Goal: Entertainment & Leisure: Browse casually

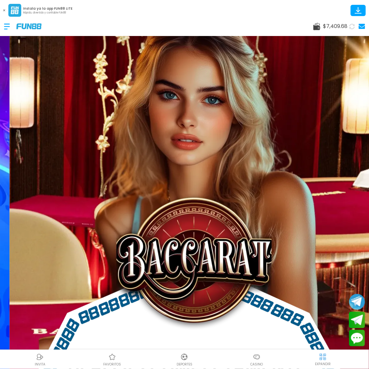
click at [13, 26] on div at bounding box center [10, 26] width 13 height 19
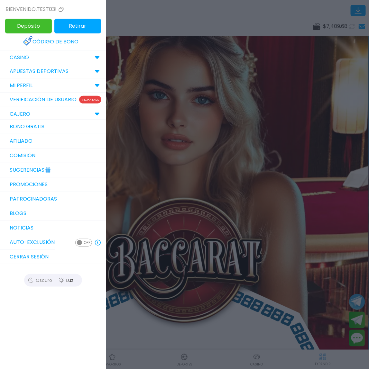
click at [11, 26] on button "Depósito" at bounding box center [28, 26] width 47 height 15
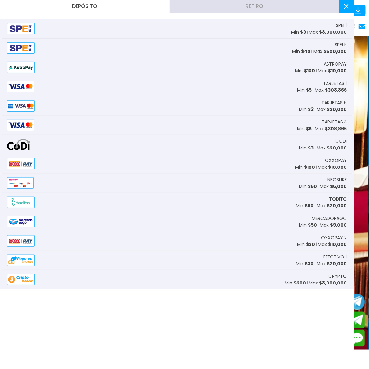
click at [345, 6] on icon at bounding box center [346, 6] width 4 height 4
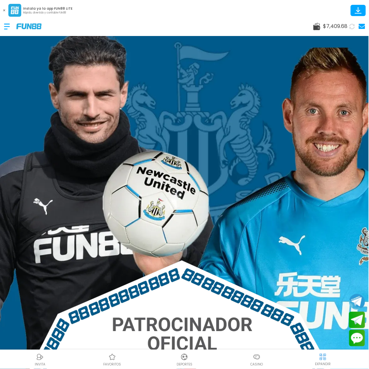
click at [5, 10] on button at bounding box center [4, 10] width 8 height 8
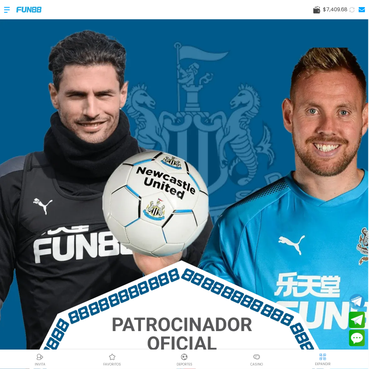
click at [7, 9] on div at bounding box center [10, 9] width 13 height 19
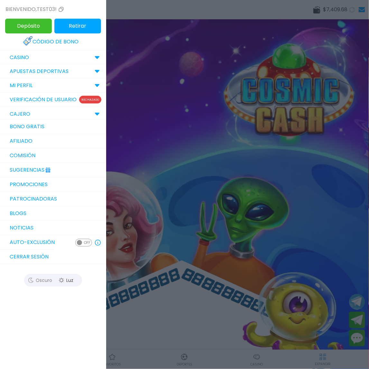
click at [196, 198] on div at bounding box center [184, 184] width 369 height 369
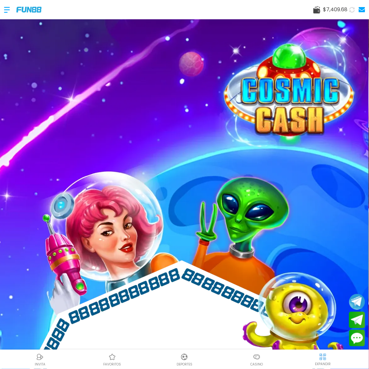
click at [8, 8] on div at bounding box center [10, 9] width 13 height 19
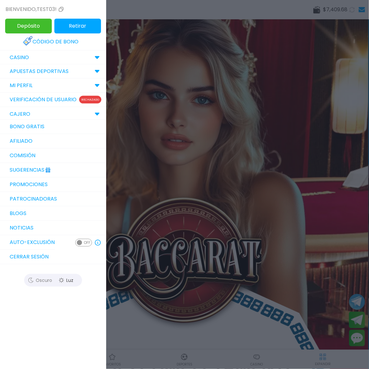
click at [174, 137] on div at bounding box center [184, 184] width 369 height 369
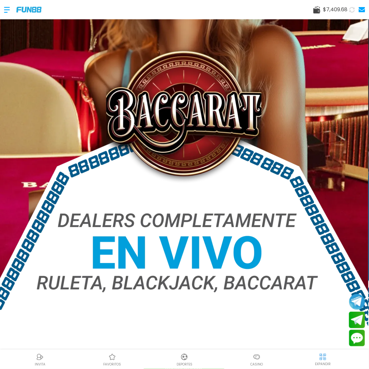
scroll to position [201, 0]
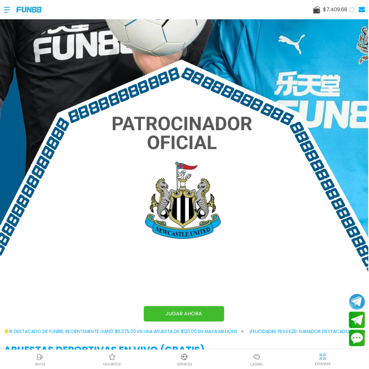
click at [259, 362] on p "Casino" at bounding box center [256, 364] width 13 height 5
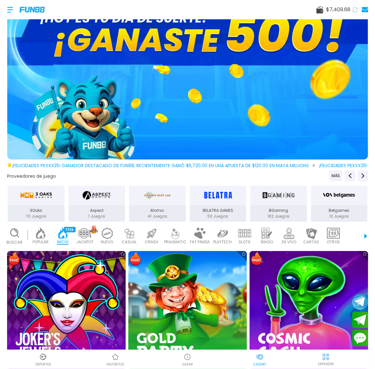
scroll to position [80, 0]
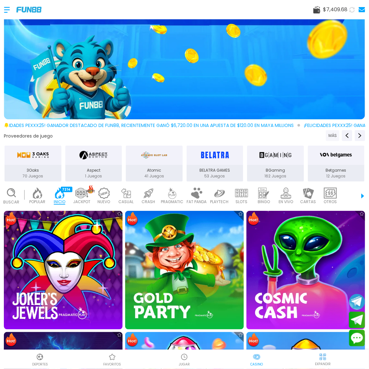
click at [329, 134] on button "MÁS" at bounding box center [332, 135] width 13 height 11
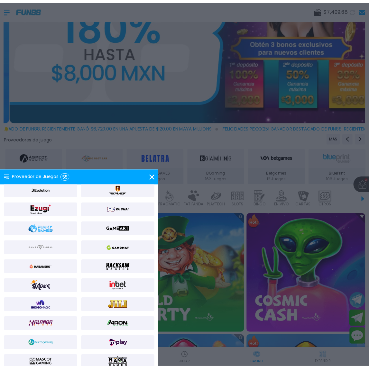
scroll to position [161, 0]
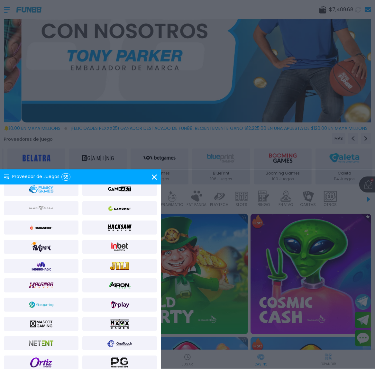
click at [155, 179] on use at bounding box center [154, 176] width 5 height 5
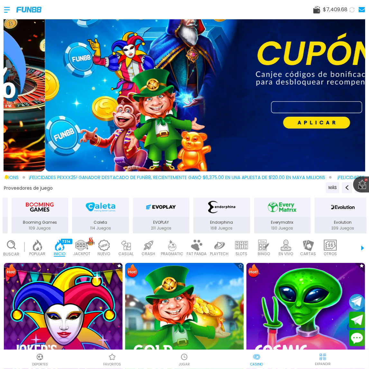
scroll to position [0, 0]
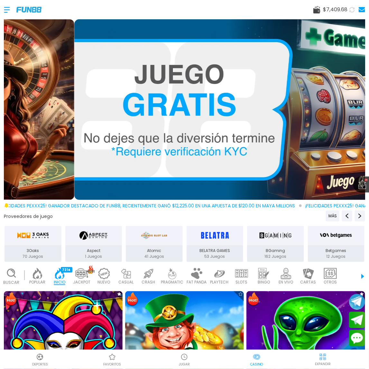
drag, startPoint x: 28, startPoint y: 0, endPoint x: 180, endPoint y: 213, distance: 262.1
click at [180, 213] on div "Proveedores de juego MÁS" at bounding box center [184, 215] width 363 height 11
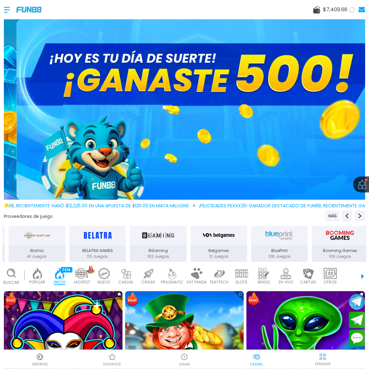
click at [40, 362] on p "Deportes" at bounding box center [40, 364] width 16 height 5
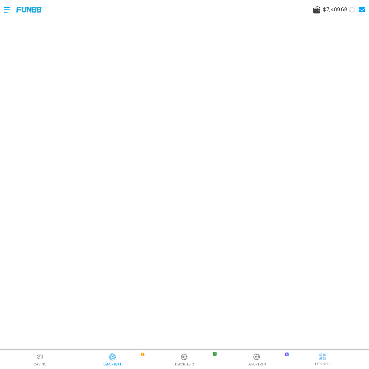
click at [42, 362] on div at bounding box center [40, 357] width 10 height 10
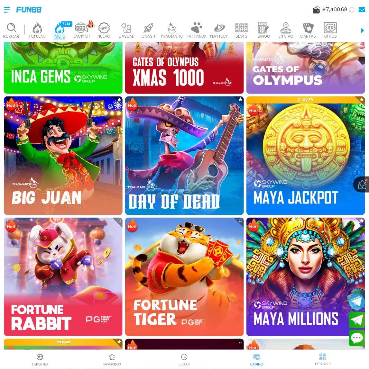
scroll to position [562, 0]
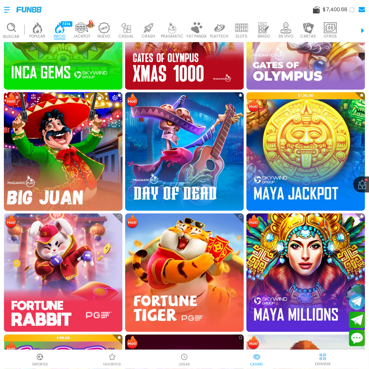
click at [57, 139] on img at bounding box center [63, 151] width 130 height 130
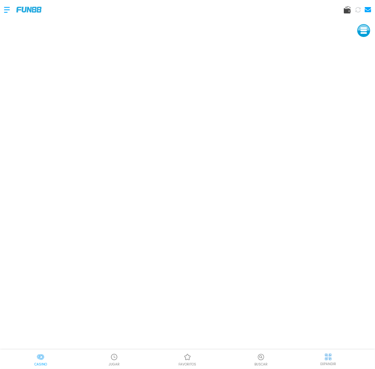
click at [38, 363] on p "Casino" at bounding box center [40, 364] width 13 height 5
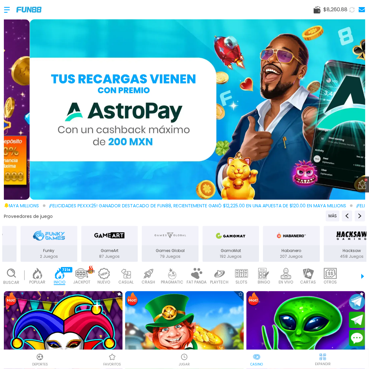
click at [356, 271] on div "Buscar POPULAR 40 INICIO 7214 JACKPOT 133 NUEVO 977 CASUAL 17 CRASH 33 PRAGMATI…" at bounding box center [184, 276] width 369 height 23
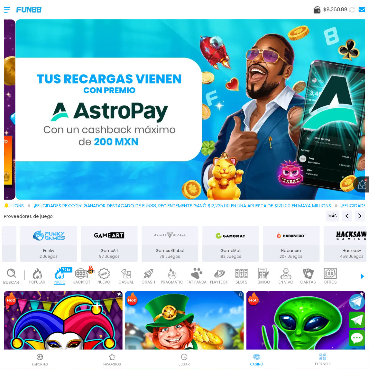
click at [353, 272] on div "Buscar POPULAR 40 INICIO 7214 JACKPOT 133 NUEVO 977 CASUAL 17 CRASH 33 PRAGMATI…" at bounding box center [184, 276] width 369 height 23
click at [355, 275] on div "Buscar POPULAR 40 INICIO 7214 JACKPOT 133 NUEVO 977 CASUAL 17 CRASH 33 PRAGMATI…" at bounding box center [184, 276] width 369 height 23
click at [357, 274] on div "Buscar POPULAR 40 INICIO 7214 JACKPOT 133 NUEVO 977 CASUAL 17 CRASH 33 PRAGMATI…" at bounding box center [184, 276] width 369 height 23
click at [17, 269] on icon at bounding box center [11, 273] width 11 height 11
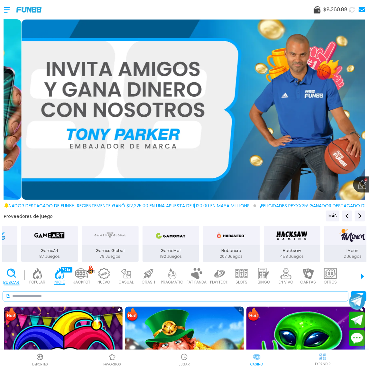
click at [46, 293] on input at bounding box center [178, 296] width 333 height 7
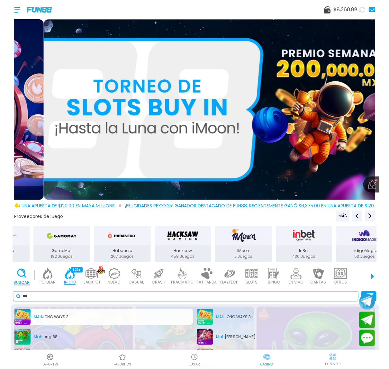
scroll to position [2, 0]
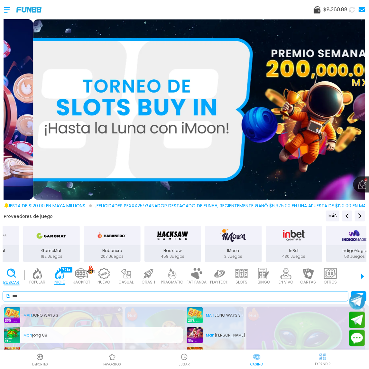
type input "***"
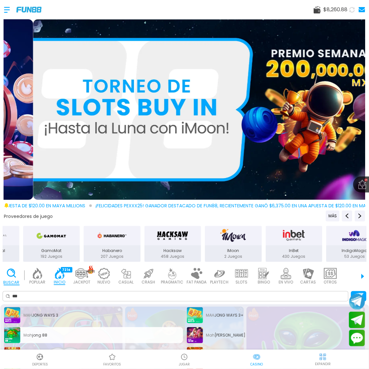
click at [53, 332] on div "Mah jong 88" at bounding box center [93, 335] width 179 height 16
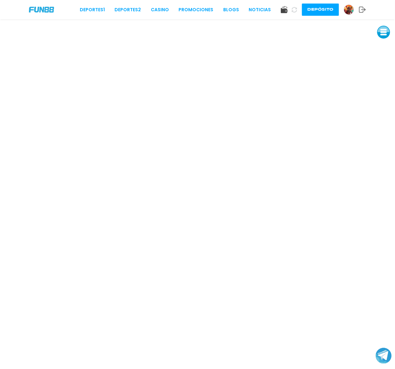
click at [368, 29] on button at bounding box center [383, 32] width 13 height 13
click at [368, 30] on button at bounding box center [383, 32] width 13 height 13
click at [368, 34] on button at bounding box center [383, 32] width 13 height 13
click at [368, 78] on button at bounding box center [383, 75] width 13 height 13
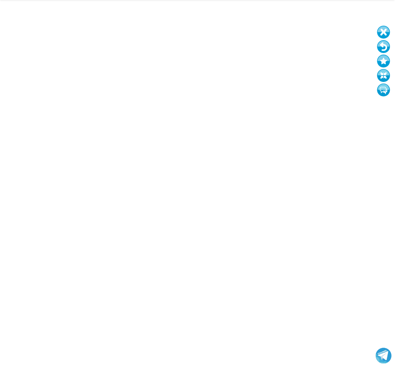
click at [368, 78] on button at bounding box center [383, 75] width 13 height 13
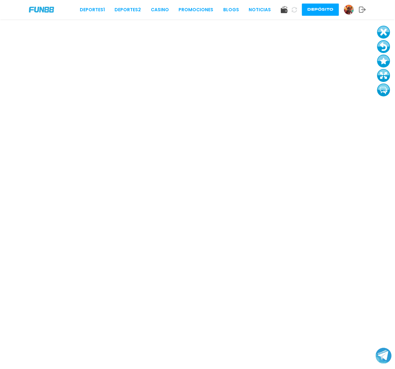
click at [368, 31] on button at bounding box center [383, 32] width 13 height 13
click at [158, 9] on link "CASINO" at bounding box center [160, 9] width 18 height 7
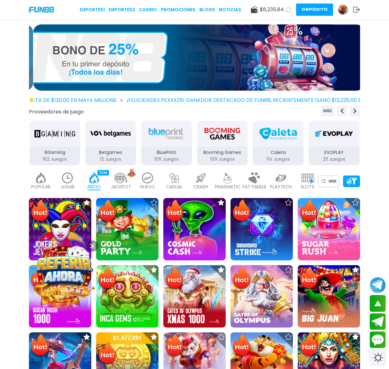
click at [111, 179] on div "JACKPOT 133" at bounding box center [120, 181] width 23 height 26
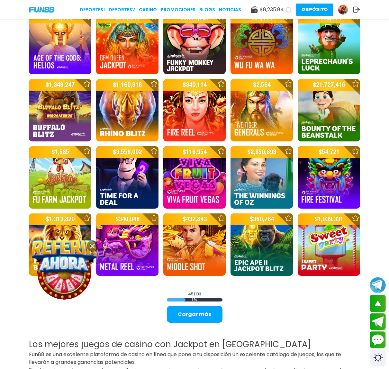
scroll to position [522, 0]
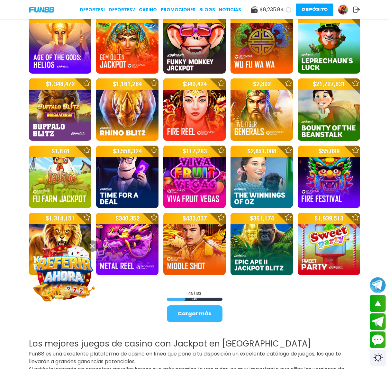
click at [200, 310] on button "Cargar más" at bounding box center [195, 313] width 56 height 17
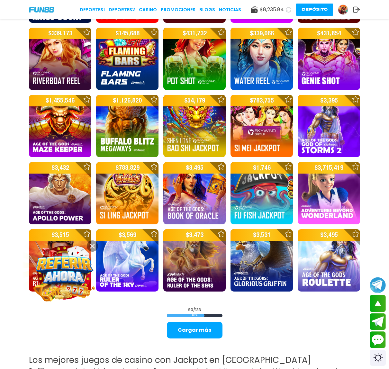
scroll to position [1165, 0]
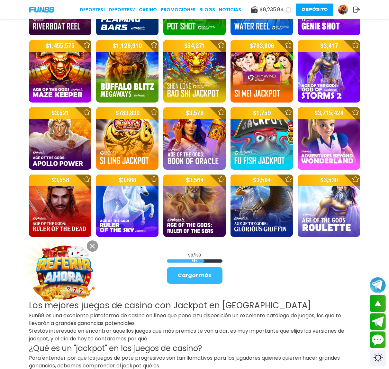
click at [219, 272] on button "Cargar más" at bounding box center [195, 275] width 56 height 17
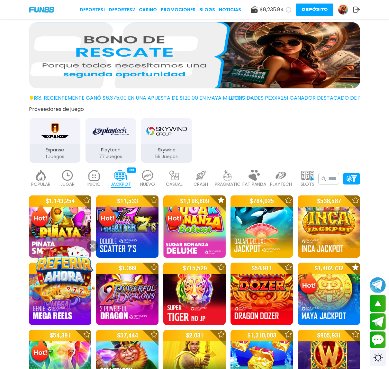
scroll to position [0, 0]
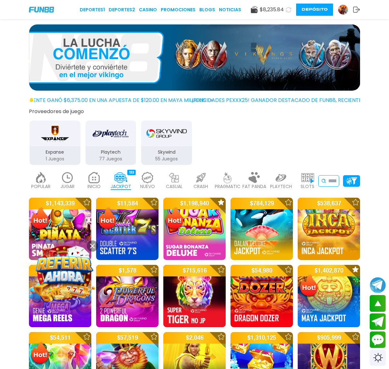
click at [330, 178] on input at bounding box center [332, 181] width 8 height 8
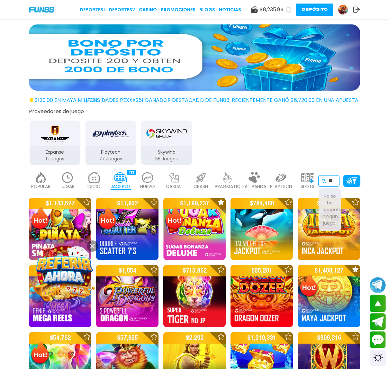
type input "*"
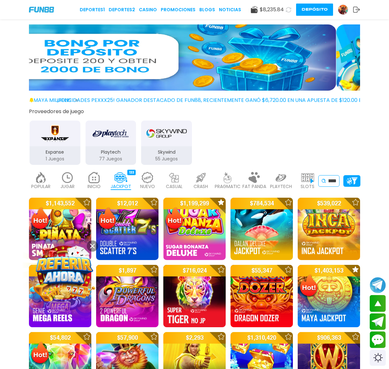
scroll to position [0, 8]
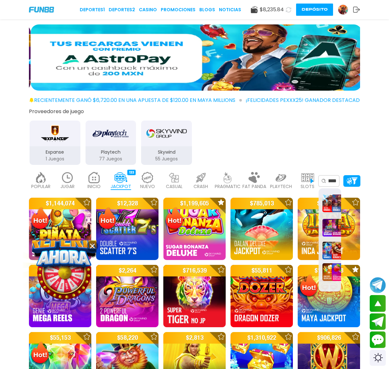
click at [343, 134] on div "Expanse 1 Juegos Playtech 77 Juegos Skywind 55 Juegos" at bounding box center [194, 142] width 335 height 47
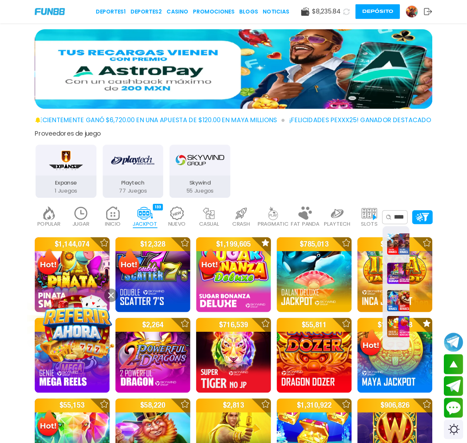
scroll to position [0, 0]
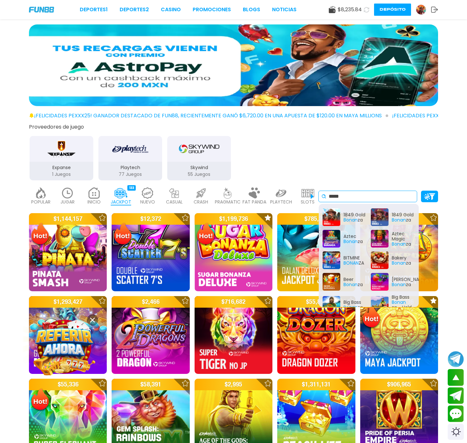
click at [368, 195] on input "*****" at bounding box center [370, 196] width 85 height 8
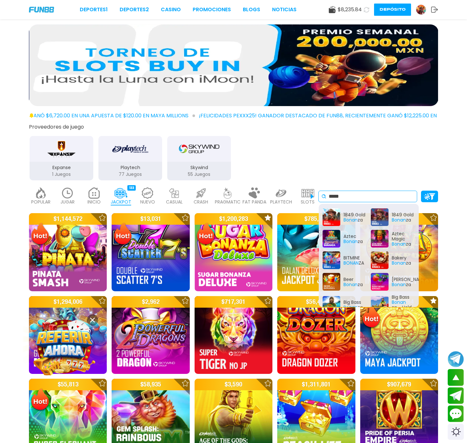
click at [368, 194] on input "*****" at bounding box center [370, 196] width 85 height 8
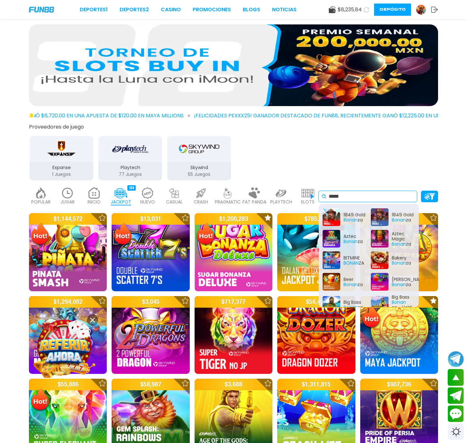
click at [368, 194] on input "*****" at bounding box center [370, 196] width 85 height 8
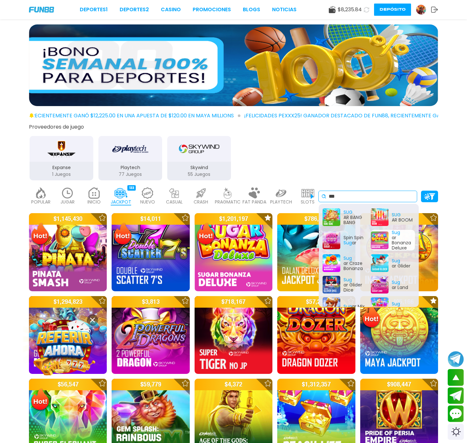
type input "***"
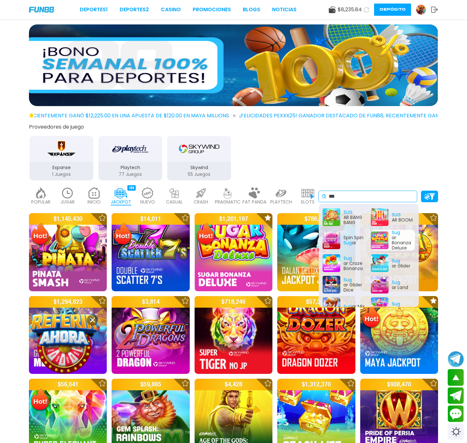
click at [368, 240] on div "Sug ar Bonanza Deluxe" at bounding box center [393, 240] width 44 height 21
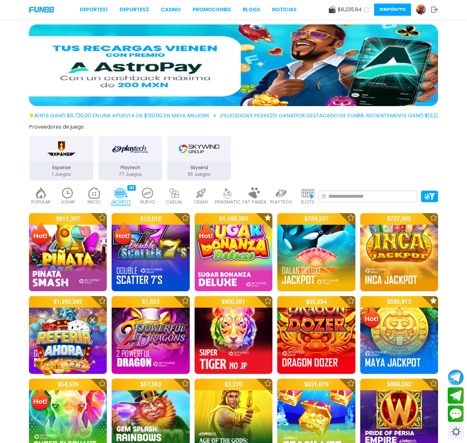
click at [225, 190] on img at bounding box center [227, 192] width 13 height 11
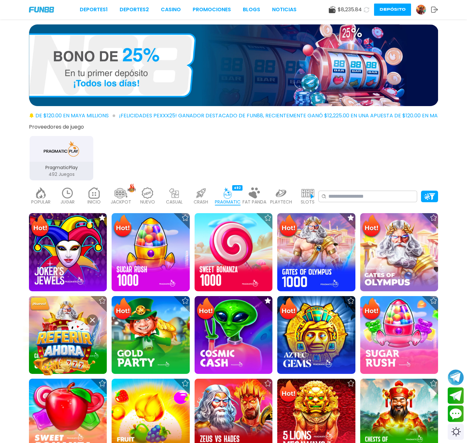
click at [42, 193] on img at bounding box center [40, 192] width 13 height 11
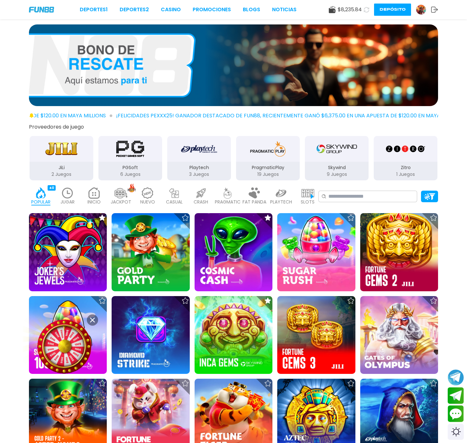
click at [123, 197] on img at bounding box center [120, 192] width 13 height 11
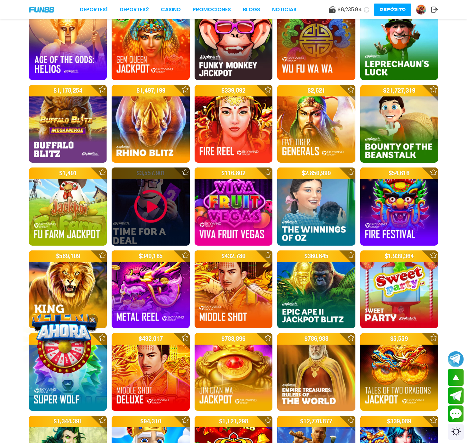
scroll to position [627, 0]
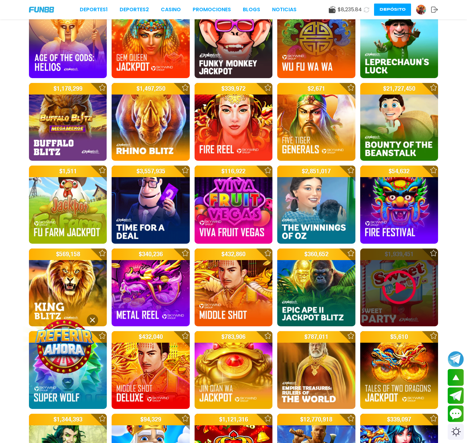
click at [368, 290] on img at bounding box center [399, 287] width 39 height 39
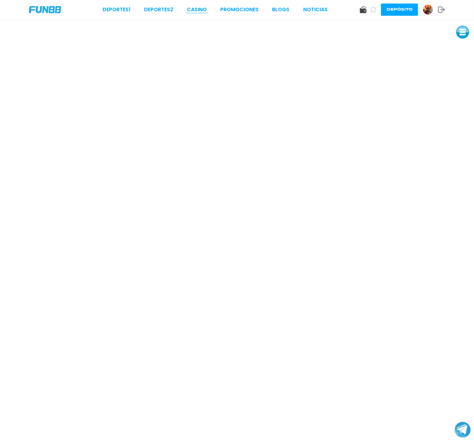
click at [200, 8] on link "CASINO" at bounding box center [197, 10] width 20 height 8
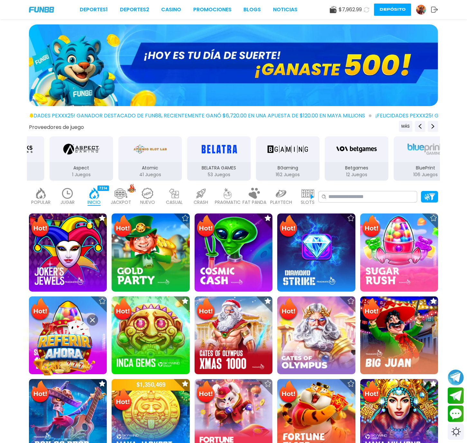
click at [179, 196] on img at bounding box center [174, 193] width 13 height 11
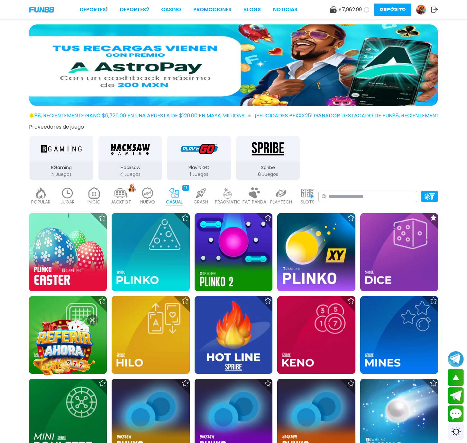
click at [205, 201] on p "CRASH" at bounding box center [200, 202] width 14 height 7
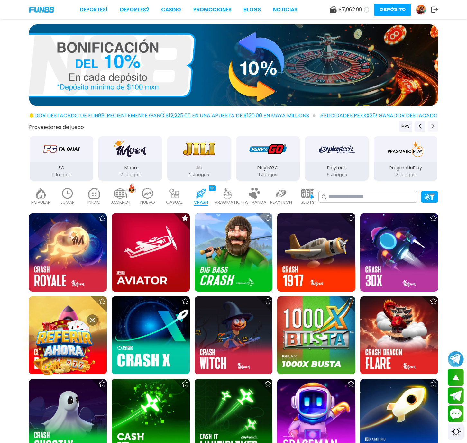
click at [368, 129] on icon "Next providers" at bounding box center [432, 126] width 5 height 5
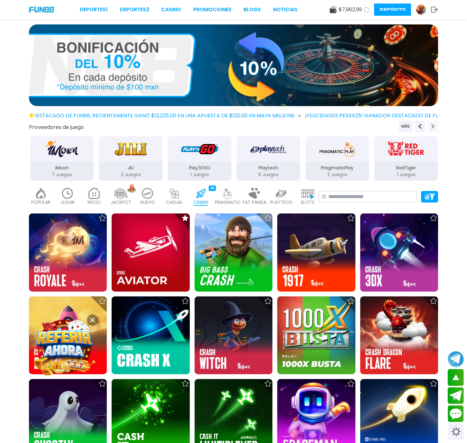
click at [368, 129] on icon "Next providers" at bounding box center [432, 126] width 5 height 5
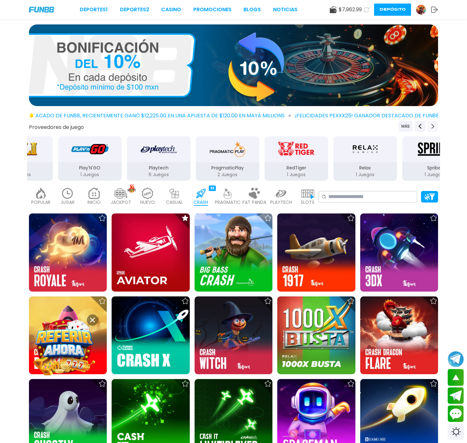
click at [368, 129] on icon "Next providers" at bounding box center [432, 126] width 5 height 5
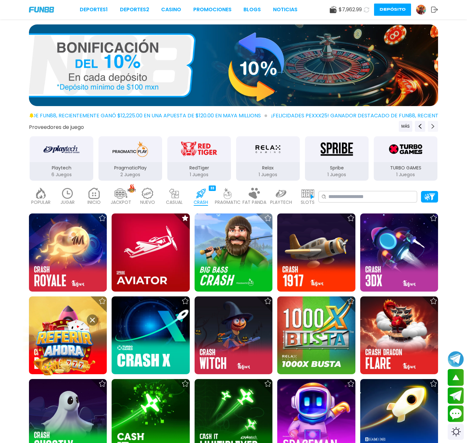
click at [368, 129] on icon "Next providers" at bounding box center [432, 126] width 5 height 5
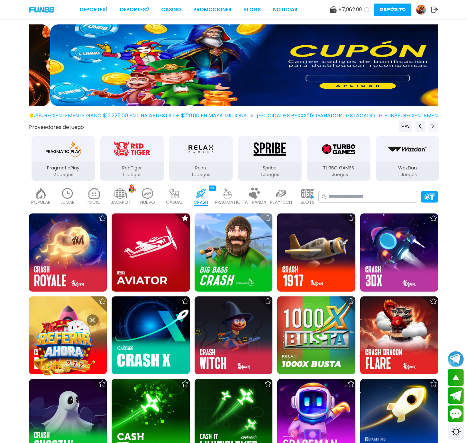
click at [368, 129] on icon "Next providers" at bounding box center [432, 126] width 5 height 5
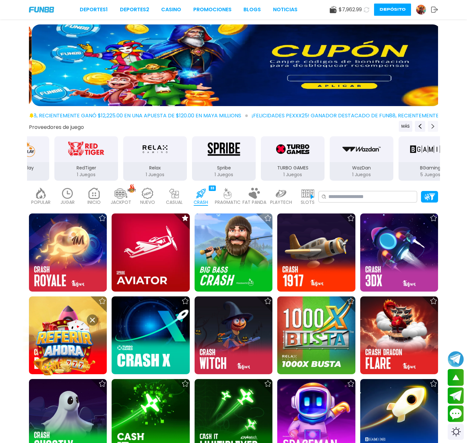
click at [368, 129] on icon "Next providers" at bounding box center [432, 126] width 5 height 5
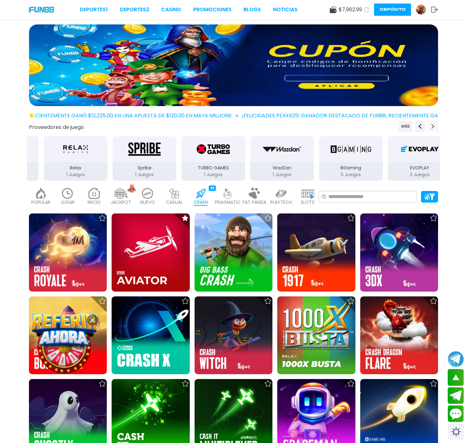
click at [368, 129] on icon "Next providers" at bounding box center [432, 126] width 5 height 5
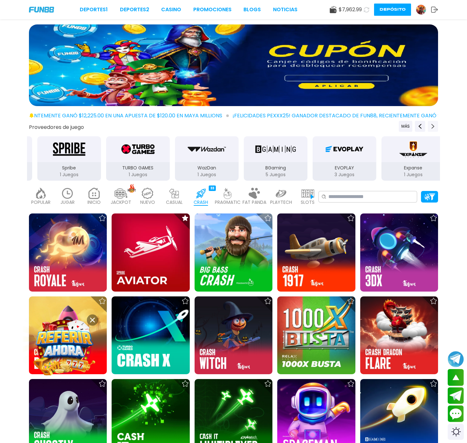
click at [368, 129] on icon "Next providers" at bounding box center [432, 126] width 5 height 5
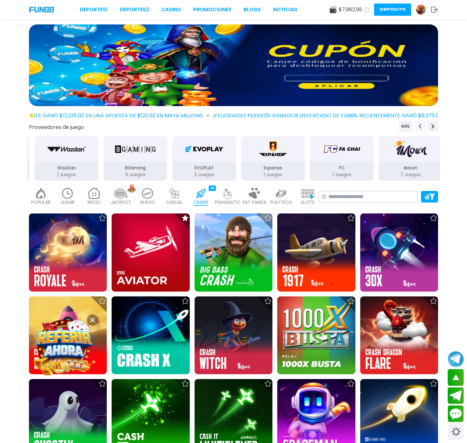
click at [368, 124] on button "Previous providers" at bounding box center [420, 126] width 10 height 11
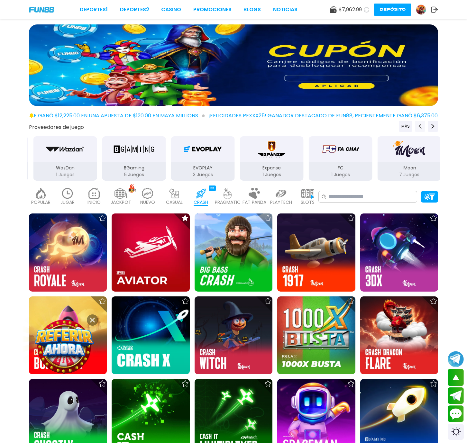
click at [368, 125] on icon "Previous providers" at bounding box center [419, 126] width 5 height 5
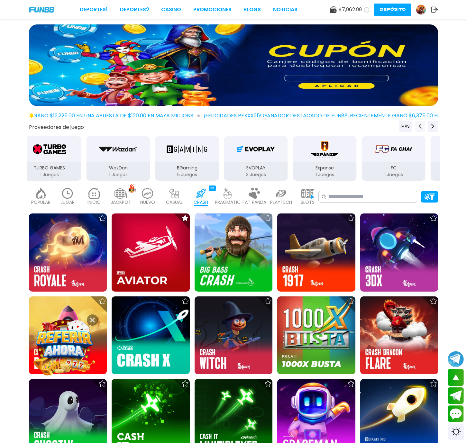
click at [368, 125] on icon "Previous providers" at bounding box center [419, 126] width 5 height 5
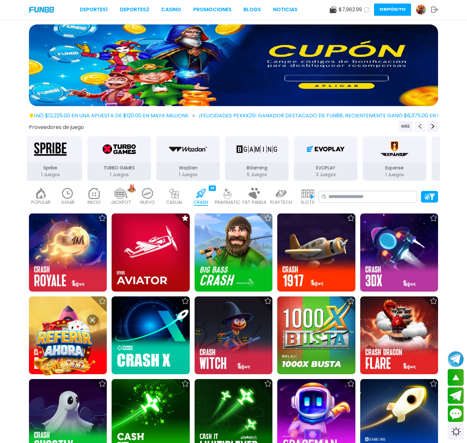
click at [368, 125] on icon "Previous providers" at bounding box center [419, 126] width 5 height 5
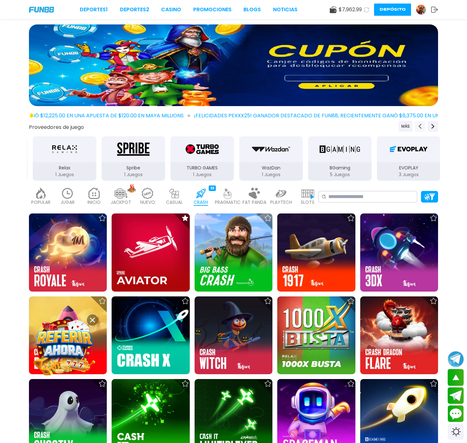
click at [368, 125] on icon "Previous providers" at bounding box center [419, 126] width 5 height 5
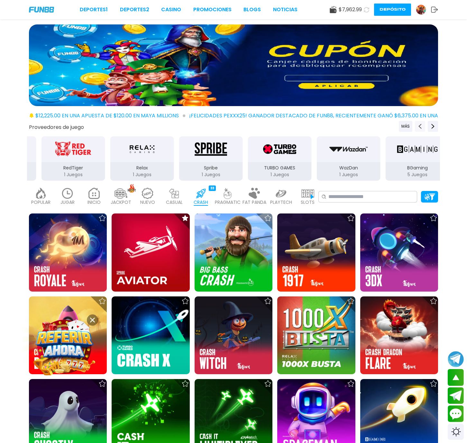
click at [368, 125] on icon "Previous providers" at bounding box center [419, 126] width 5 height 5
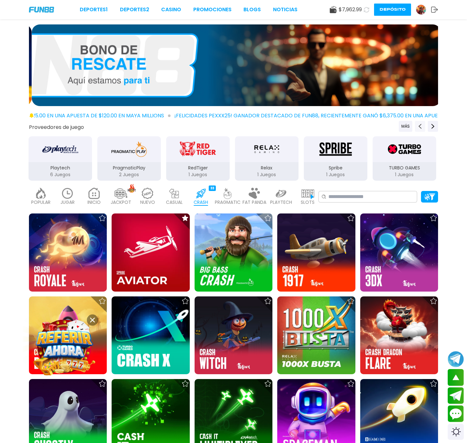
click at [368, 125] on icon "Previous providers" at bounding box center [419, 126] width 5 height 5
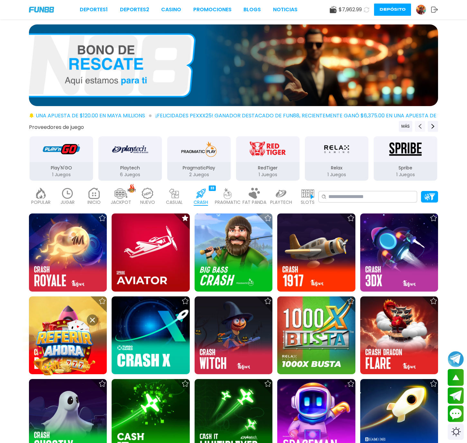
click at [368, 125] on icon "Previous providers" at bounding box center [419, 126] width 5 height 5
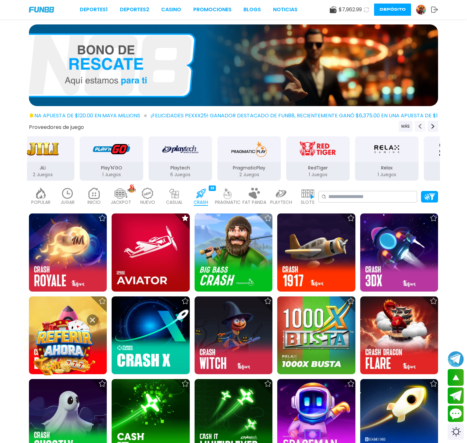
click at [368, 125] on icon "Previous providers" at bounding box center [419, 126] width 5 height 5
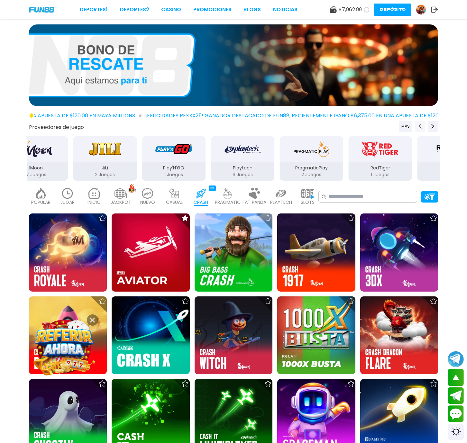
click at [368, 125] on icon "Previous providers" at bounding box center [419, 126] width 5 height 5
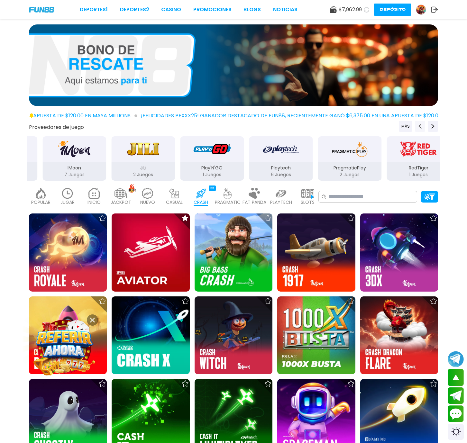
click at [368, 125] on icon "Previous providers" at bounding box center [419, 126] width 5 height 5
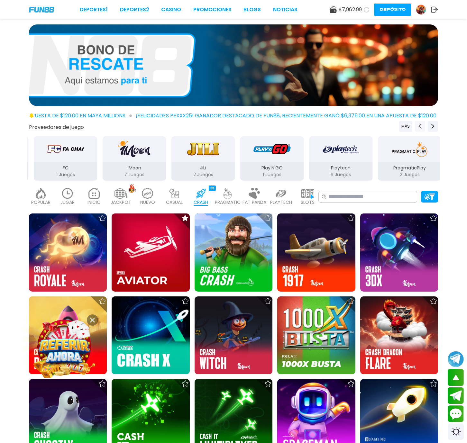
click at [368, 125] on icon "Previous providers" at bounding box center [419, 126] width 5 height 5
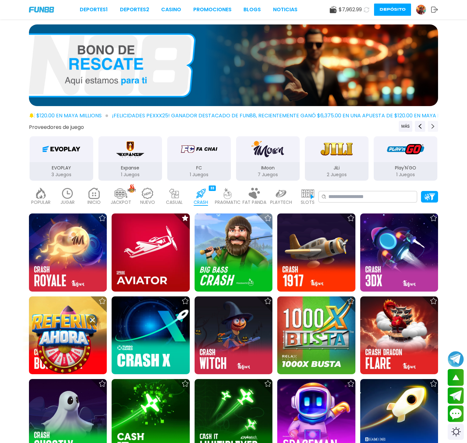
click at [368, 125] on icon "Next providers" at bounding box center [432, 126] width 5 height 5
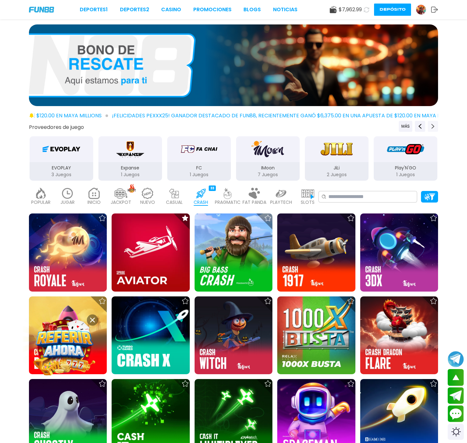
click at [368, 125] on icon "Next providers" at bounding box center [432, 126] width 5 height 5
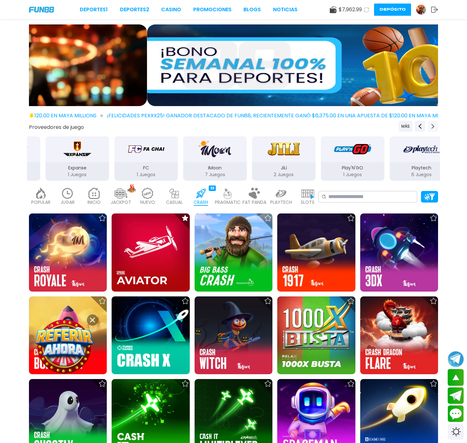
click at [368, 125] on icon "Next providers" at bounding box center [432, 126] width 5 height 5
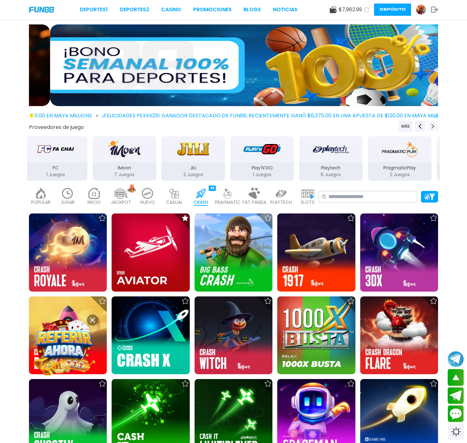
click at [368, 125] on icon "Next providers" at bounding box center [432, 126] width 5 height 5
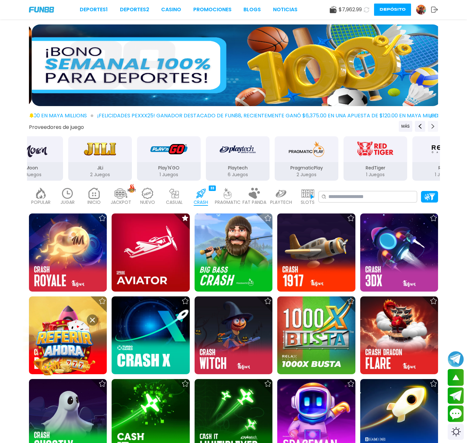
click at [368, 125] on icon "Next providers" at bounding box center [432, 126] width 5 height 5
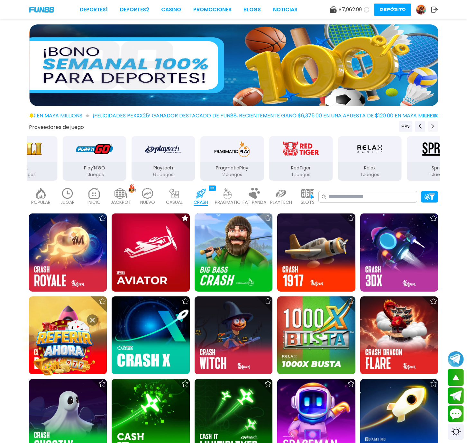
click at [368, 125] on icon "Next providers" at bounding box center [432, 126] width 5 height 5
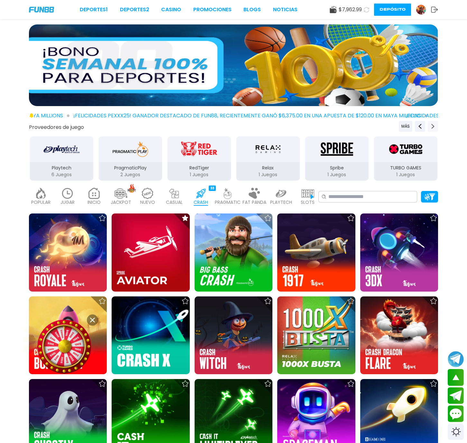
click at [368, 125] on icon "Next providers" at bounding box center [432, 126] width 5 height 5
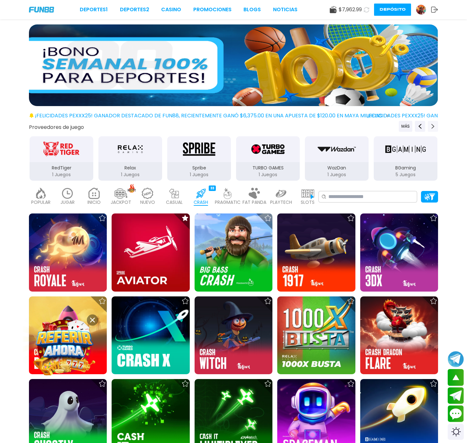
click at [368, 125] on icon "Next providers" at bounding box center [432, 126] width 5 height 5
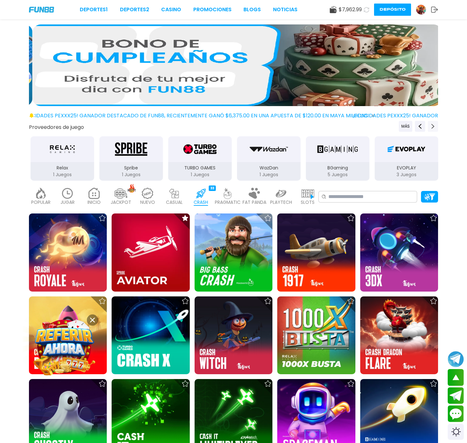
click at [368, 125] on icon "Next providers" at bounding box center [432, 126] width 5 height 5
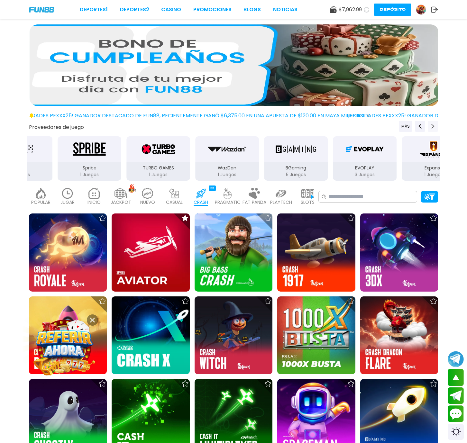
click at [368, 125] on icon "Next providers" at bounding box center [432, 126] width 5 height 5
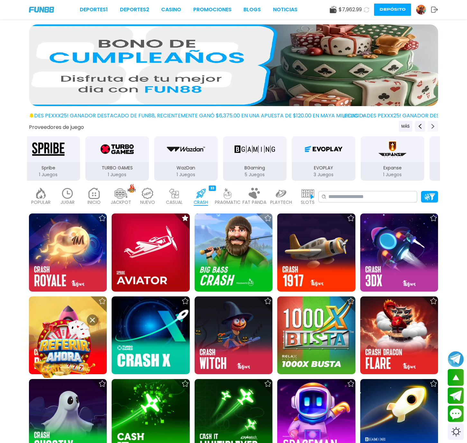
click at [368, 125] on icon "Next providers" at bounding box center [432, 126] width 5 height 5
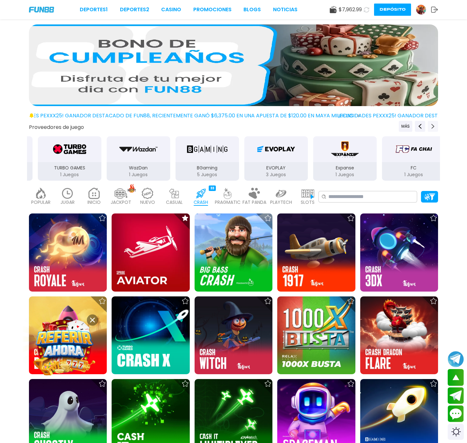
click at [368, 125] on icon "Next providers" at bounding box center [432, 126] width 5 height 5
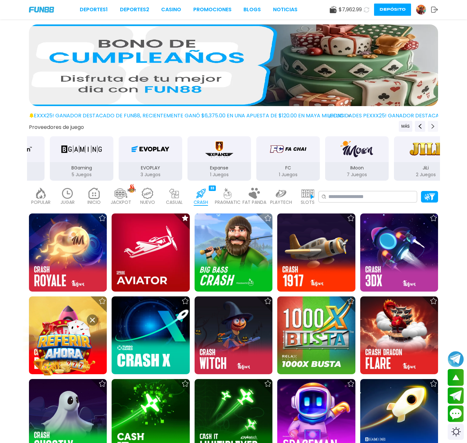
click at [368, 125] on icon "Next providers" at bounding box center [432, 126] width 5 height 5
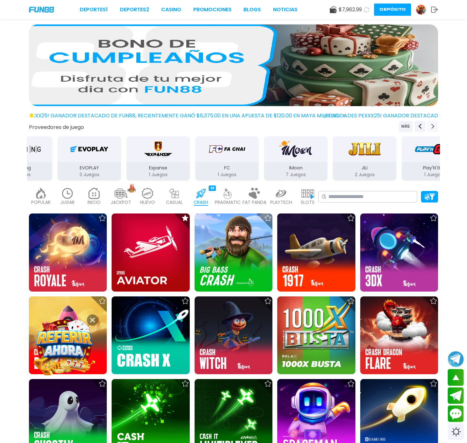
click at [368, 125] on icon "Next providers" at bounding box center [432, 126] width 5 height 5
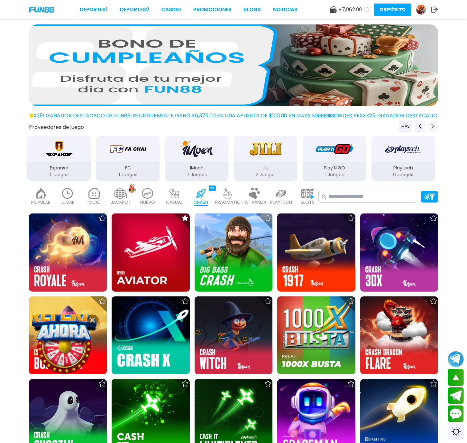
click at [368, 125] on icon "Next providers" at bounding box center [432, 126] width 5 height 5
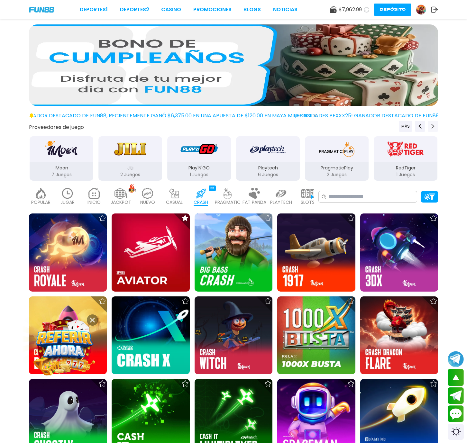
click at [368, 125] on icon "Next providers" at bounding box center [432, 126] width 5 height 5
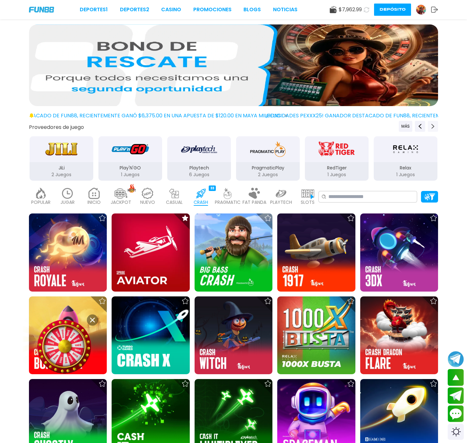
click at [368, 125] on icon "Next providers" at bounding box center [432, 126] width 5 height 5
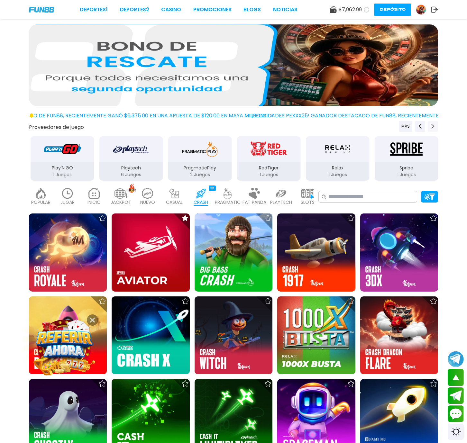
click at [368, 125] on icon "Next providers" at bounding box center [432, 126] width 5 height 5
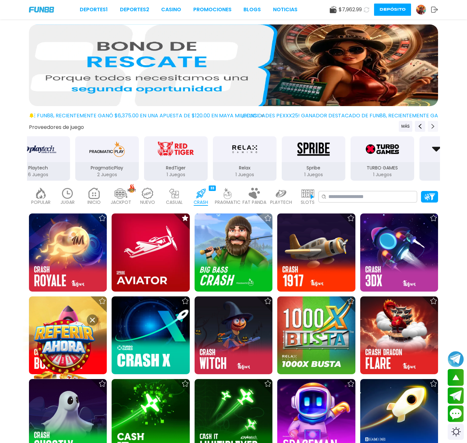
click at [368, 125] on icon "Next providers" at bounding box center [432, 126] width 5 height 5
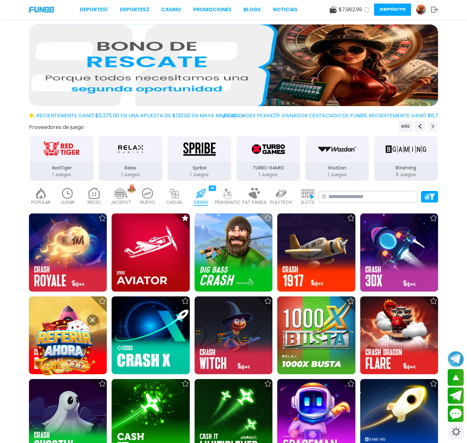
click at [368, 125] on icon "Next providers" at bounding box center [432, 126] width 5 height 5
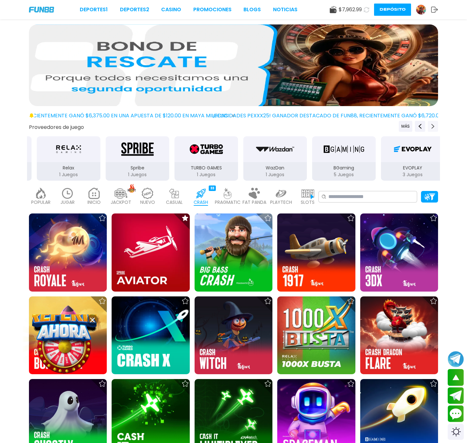
click at [368, 125] on icon "Next providers" at bounding box center [432, 126] width 5 height 5
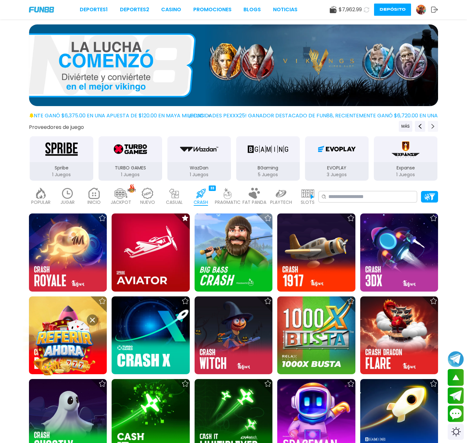
click at [368, 125] on icon "Next providers" at bounding box center [432, 126] width 5 height 5
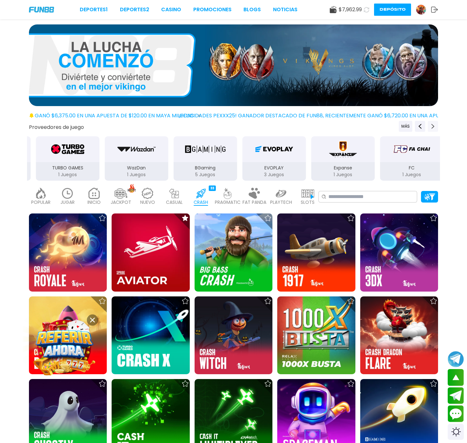
click at [368, 125] on icon "Next providers" at bounding box center [432, 126] width 5 height 5
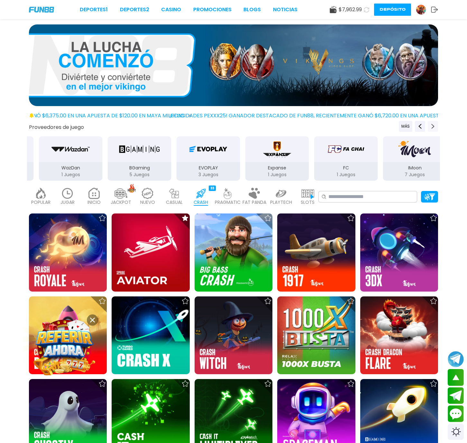
click at [368, 125] on icon "Next providers" at bounding box center [432, 126] width 5 height 5
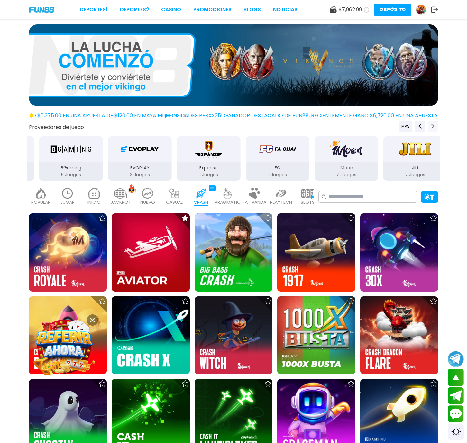
click at [368, 125] on icon "Next providers" at bounding box center [432, 126] width 5 height 5
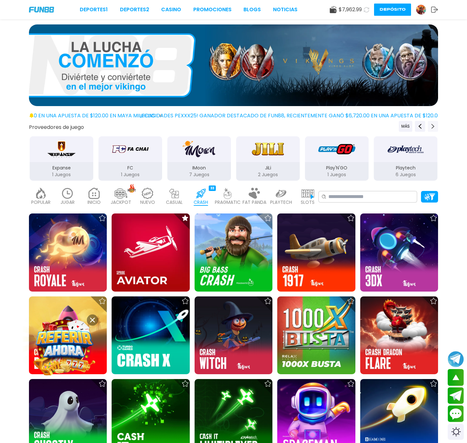
click at [368, 125] on icon "Next providers" at bounding box center [432, 126] width 5 height 5
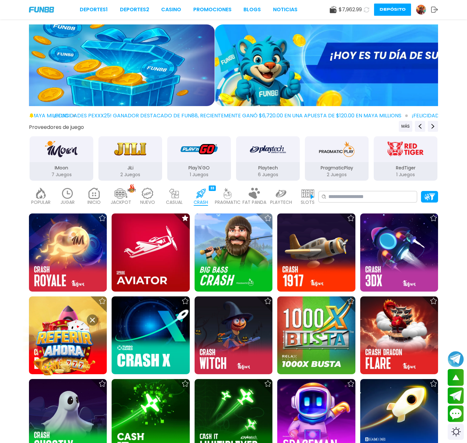
click at [64, 193] on img at bounding box center [67, 193] width 13 height 11
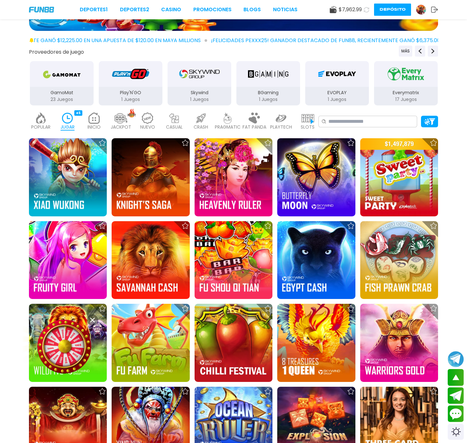
scroll to position [48, 0]
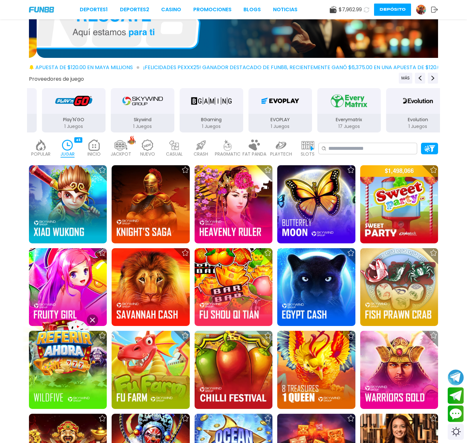
click at [123, 152] on p "JACKPOT" at bounding box center [121, 154] width 21 height 7
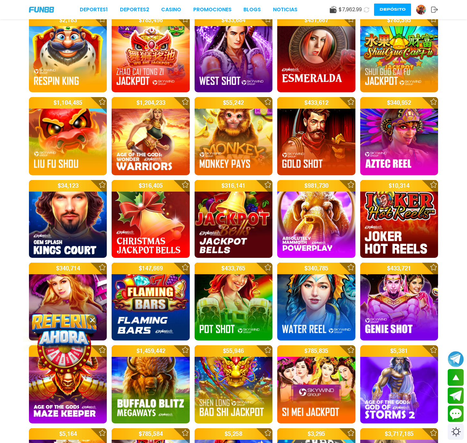
scroll to position [1060, 0]
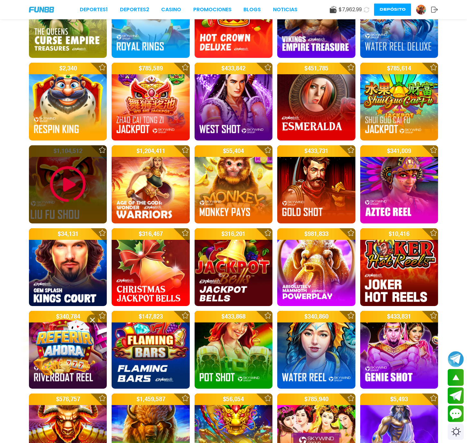
click at [58, 188] on img at bounding box center [68, 184] width 39 height 39
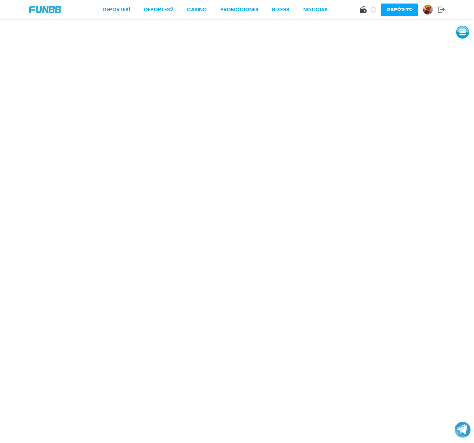
click at [206, 10] on link "CASINO" at bounding box center [197, 10] width 20 height 8
